Goal: Transaction & Acquisition: Purchase product/service

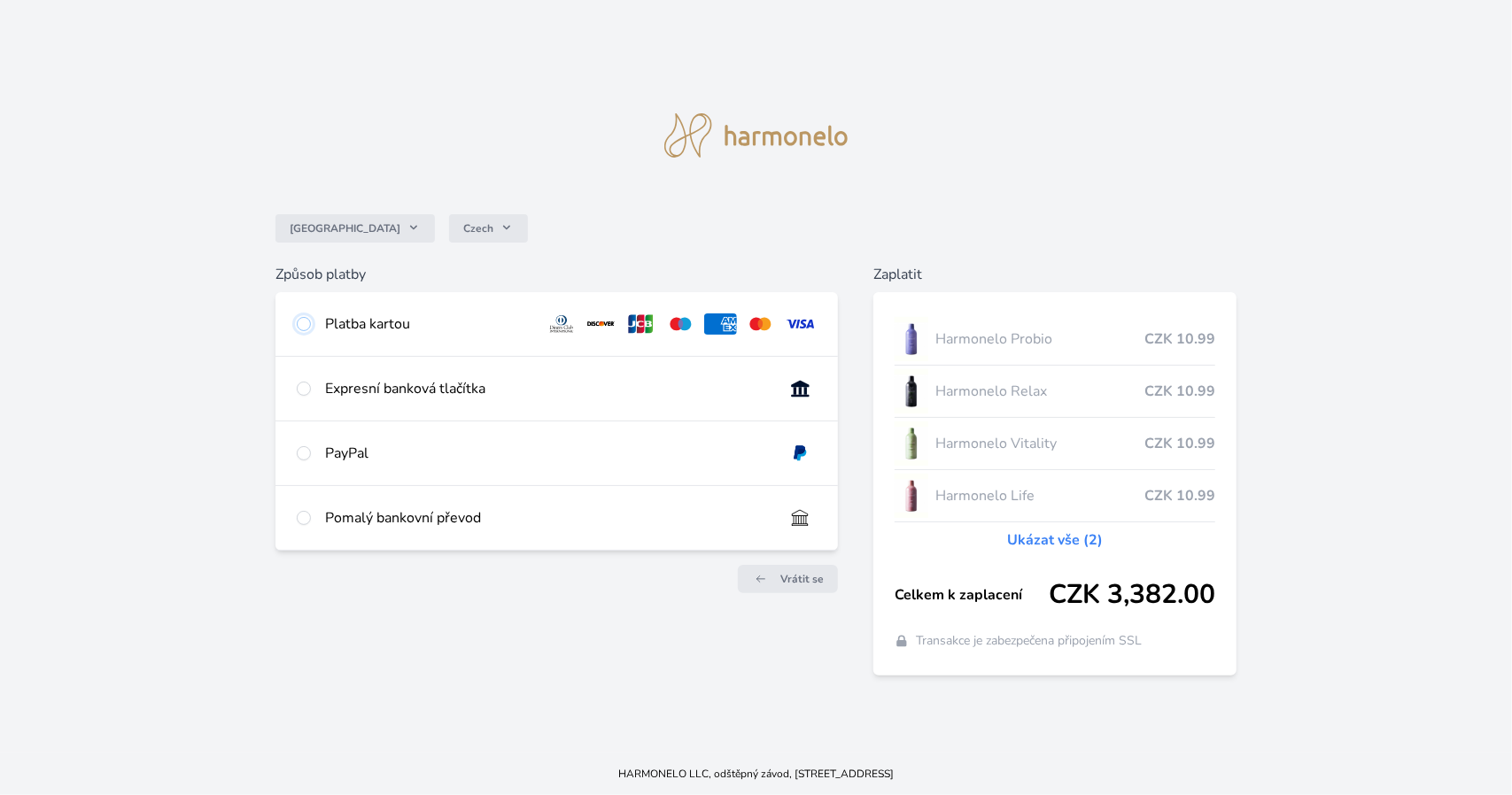
click at [301, 323] on input "radio" at bounding box center [304, 324] width 14 height 14
radio input "true"
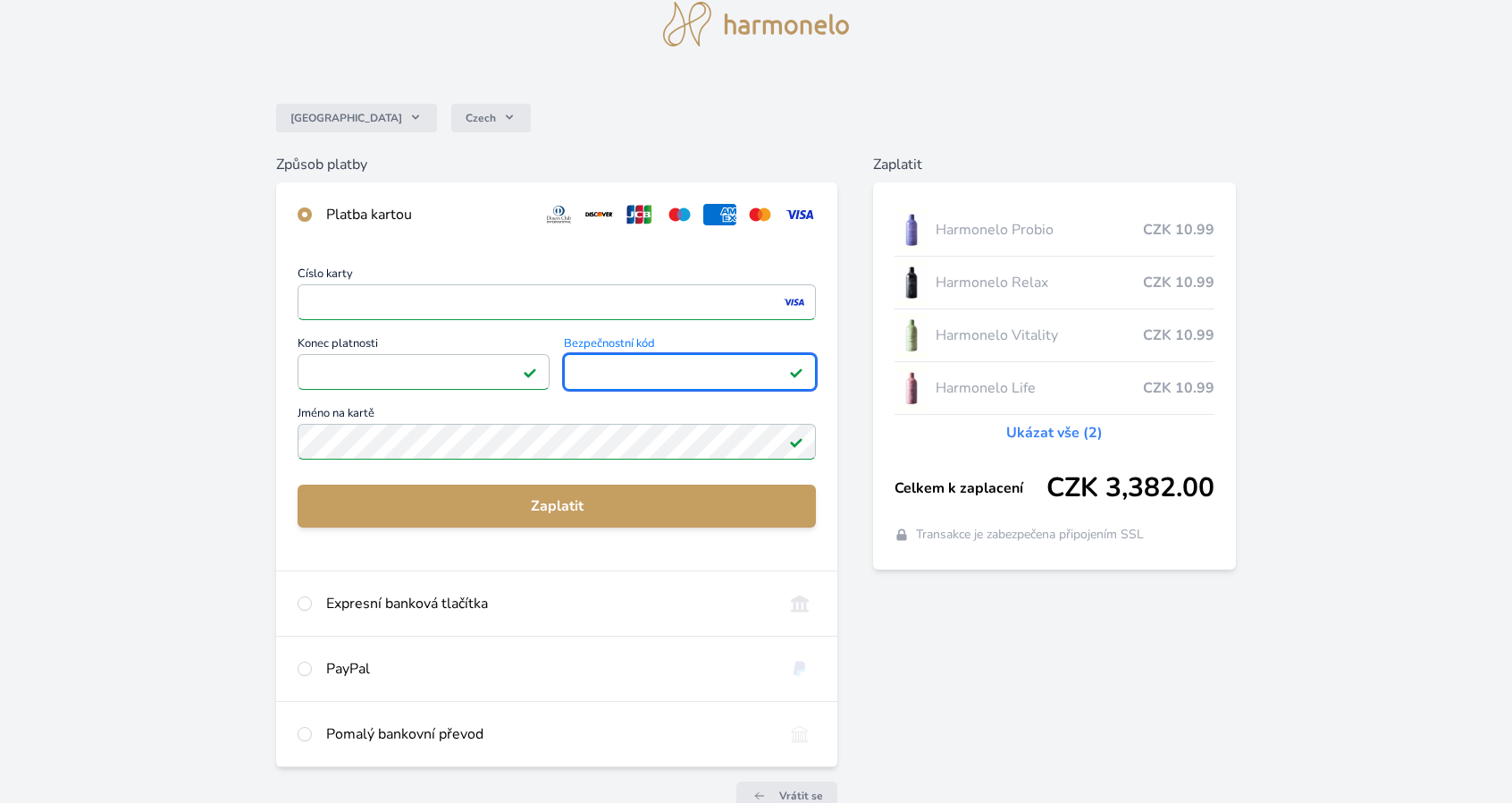
scroll to position [61, 0]
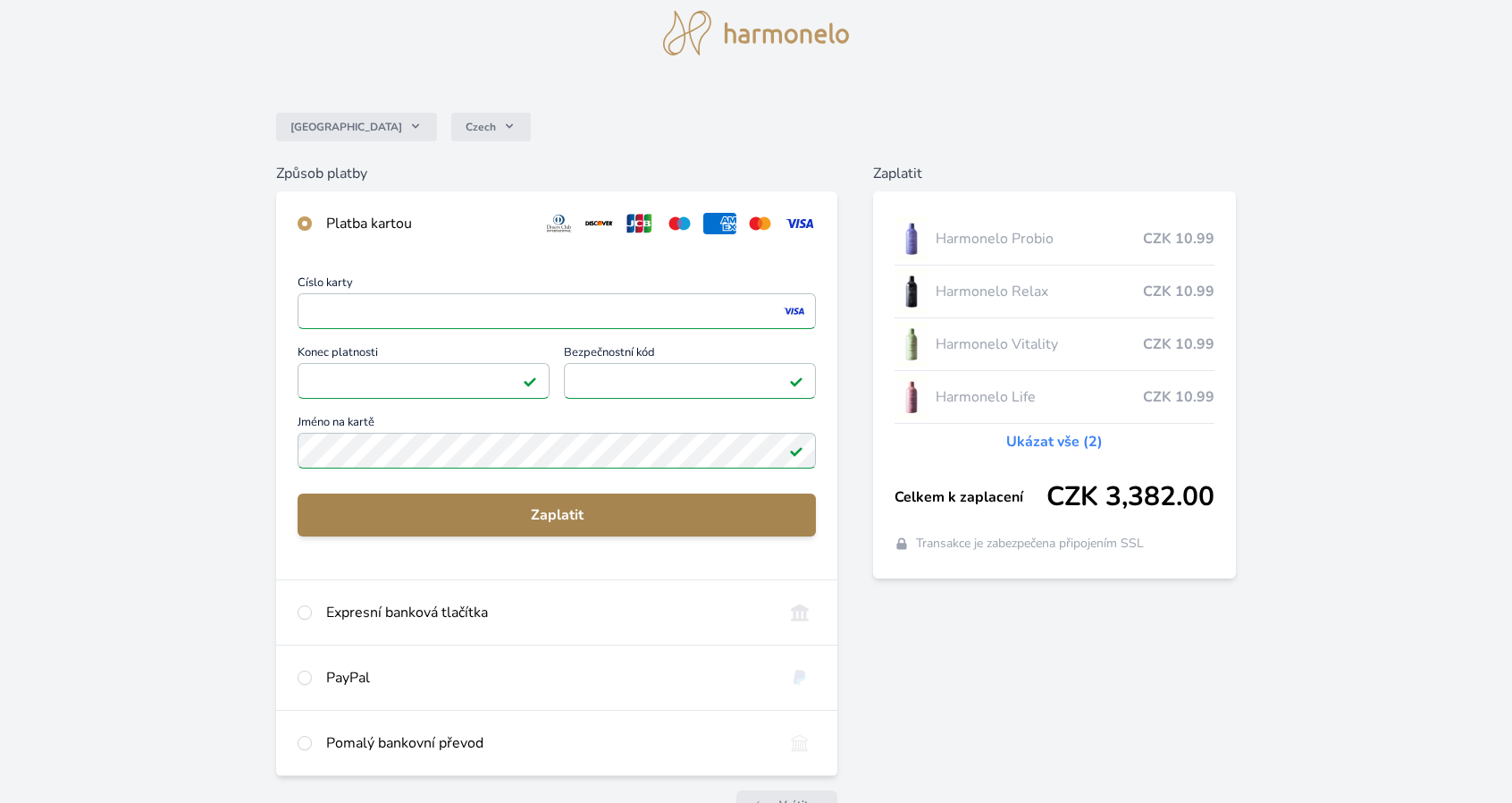
click at [479, 498] on button "Zaplatit" at bounding box center [557, 515] width 519 height 43
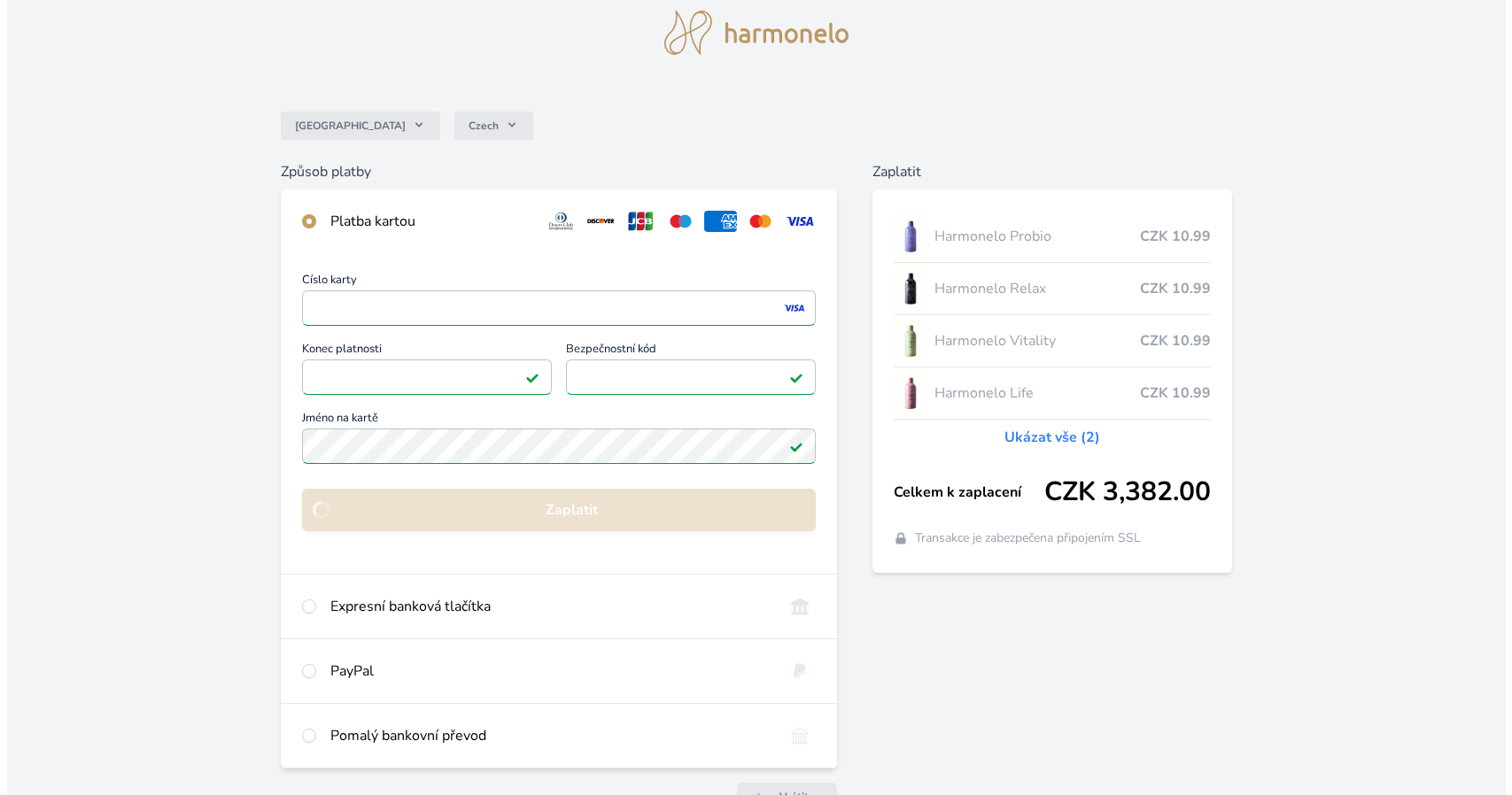
scroll to position [0, 0]
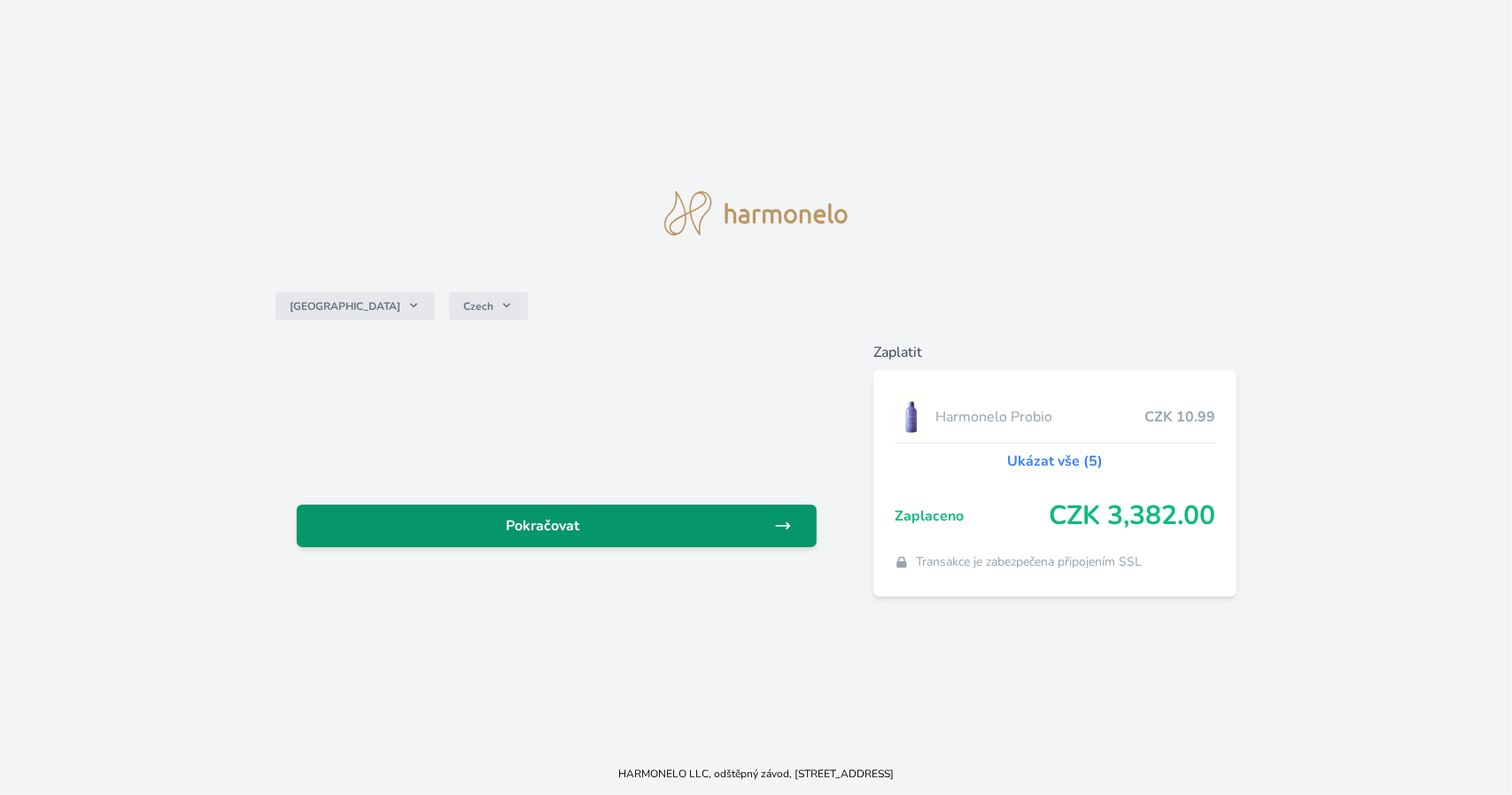
click at [511, 519] on span "Pokračovat" at bounding box center [542, 526] width 464 height 21
